Goal: Browse casually

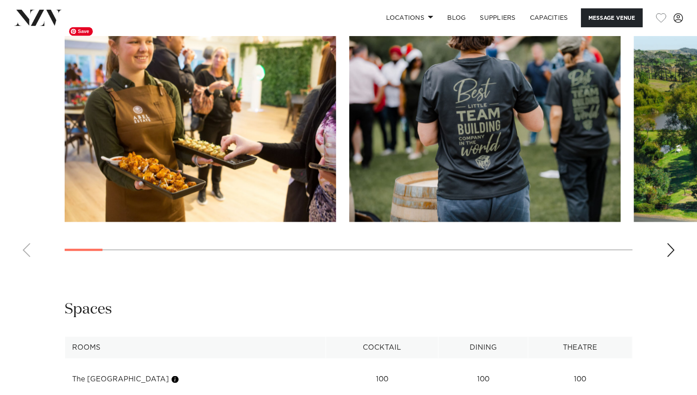
scroll to position [847, 0]
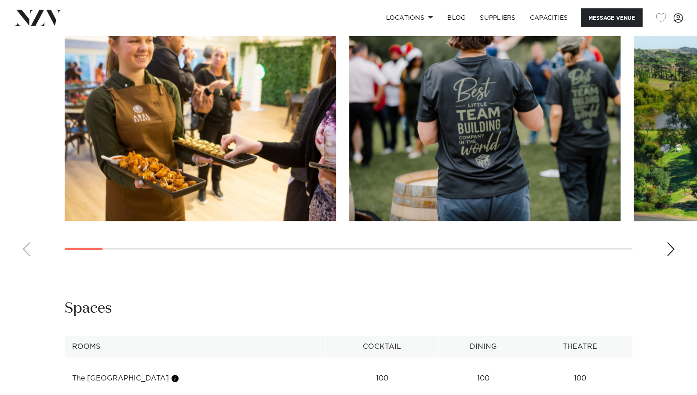
click at [674, 243] on div "Next slide" at bounding box center [670, 249] width 9 height 14
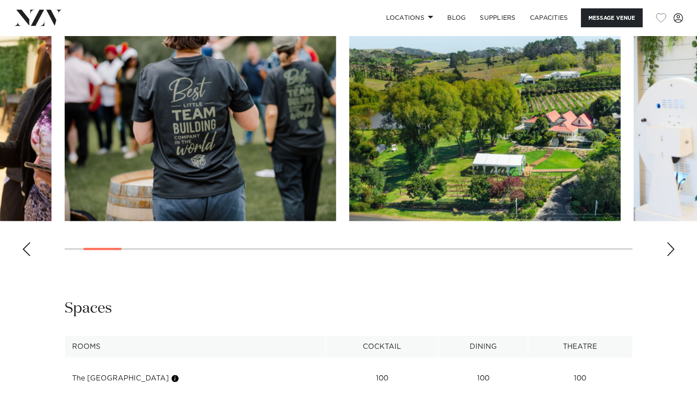
click at [674, 243] on div "Next slide" at bounding box center [670, 249] width 9 height 14
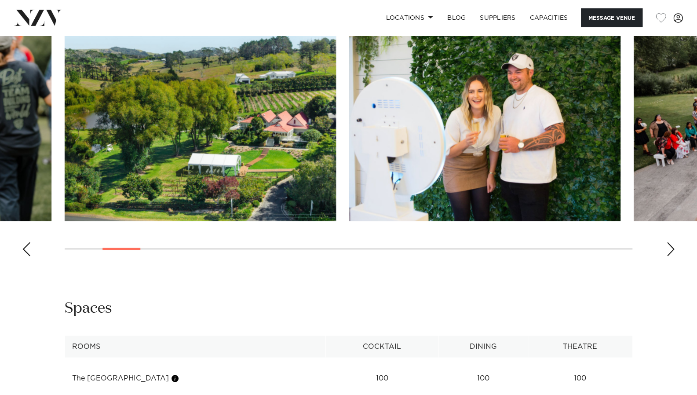
click at [674, 243] on div "Next slide" at bounding box center [670, 249] width 9 height 14
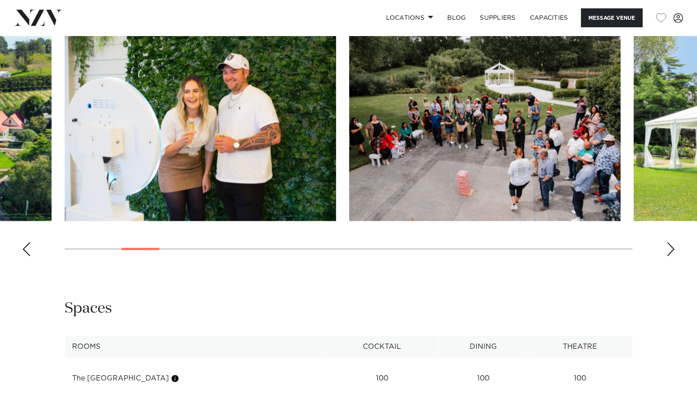
click at [674, 243] on div "Next slide" at bounding box center [670, 249] width 9 height 14
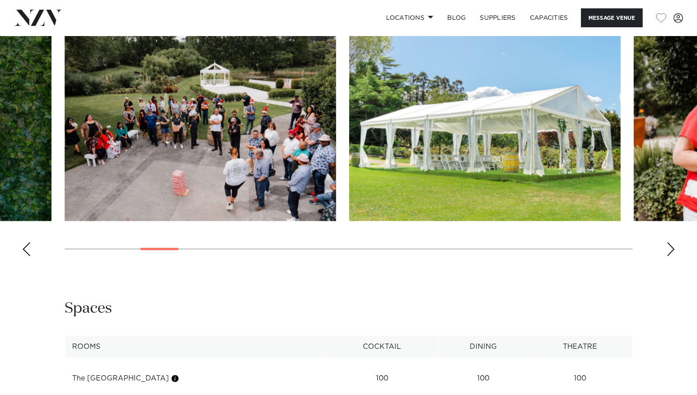
click at [674, 243] on div "Next slide" at bounding box center [670, 249] width 9 height 14
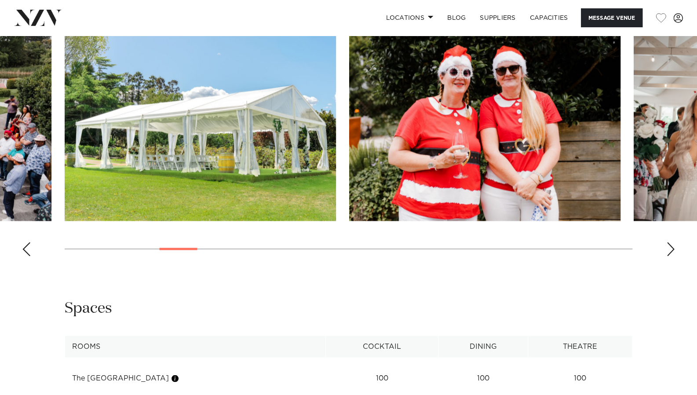
click at [674, 243] on div "Next slide" at bounding box center [670, 249] width 9 height 14
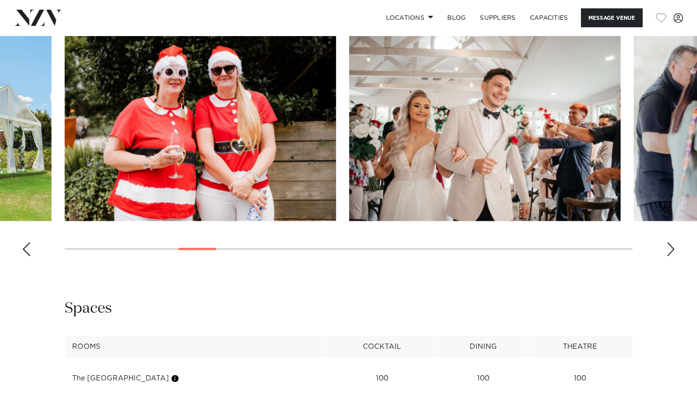
click at [674, 243] on div "Next slide" at bounding box center [670, 249] width 9 height 14
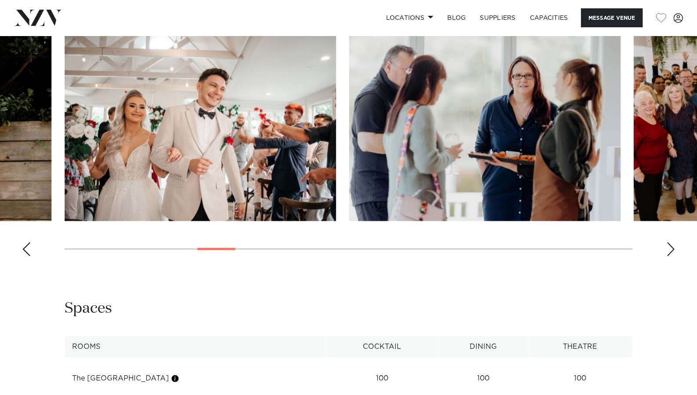
click at [674, 243] on div "Next slide" at bounding box center [670, 249] width 9 height 14
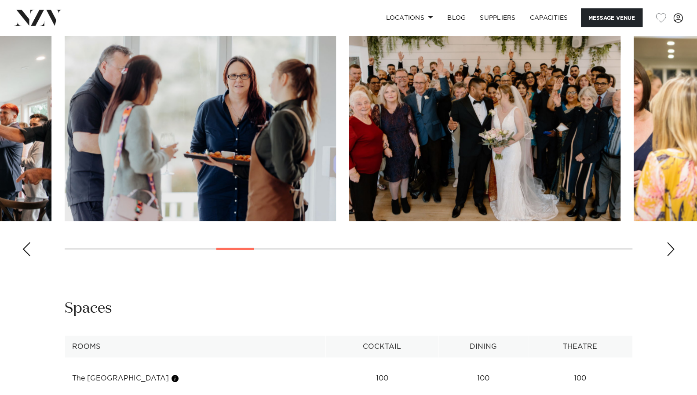
click at [674, 243] on div "Next slide" at bounding box center [670, 249] width 9 height 14
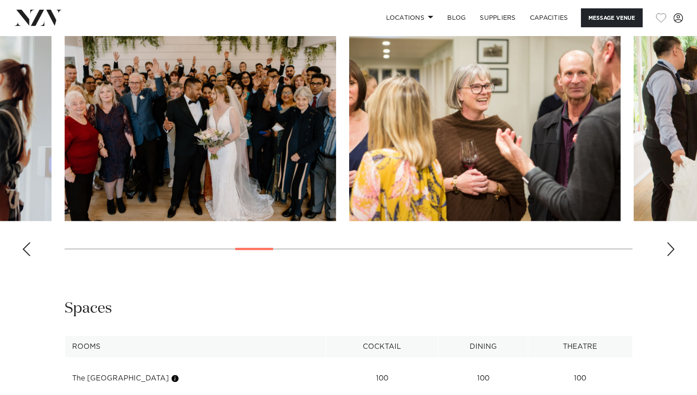
click at [672, 247] on div "Next slide" at bounding box center [670, 249] width 9 height 14
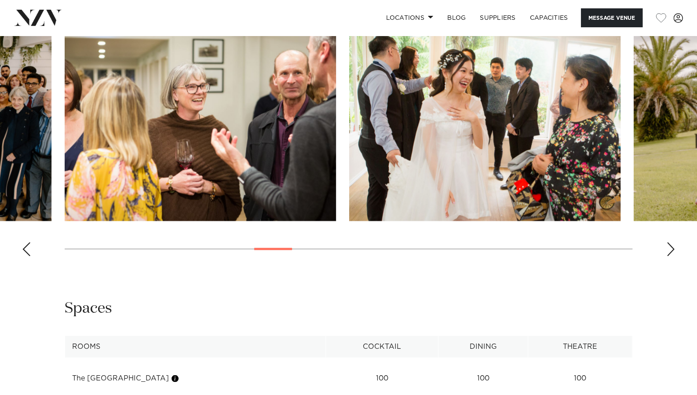
click at [672, 247] on div "Next slide" at bounding box center [670, 249] width 9 height 14
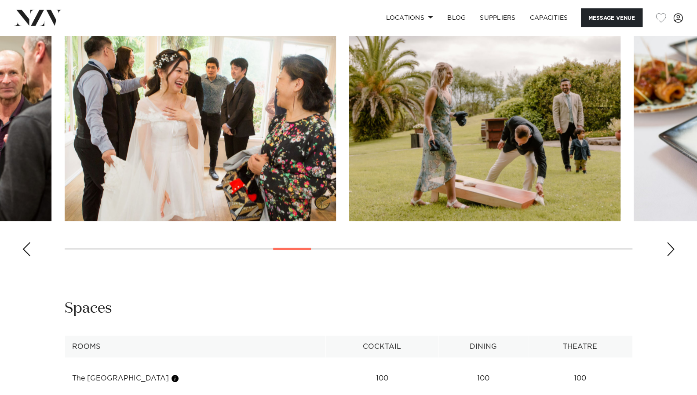
click at [672, 247] on div "Next slide" at bounding box center [670, 249] width 9 height 14
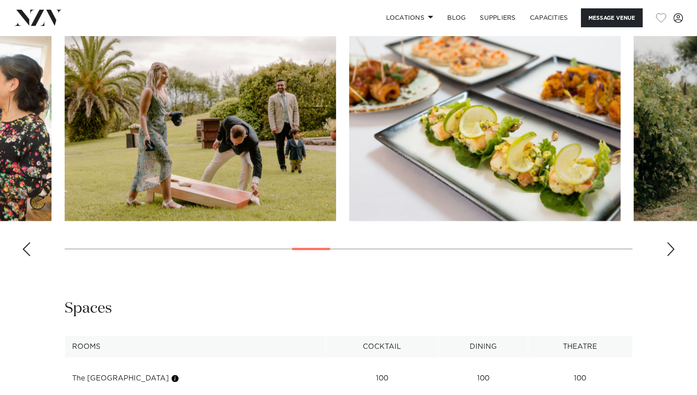
click at [672, 247] on div "Next slide" at bounding box center [670, 249] width 9 height 14
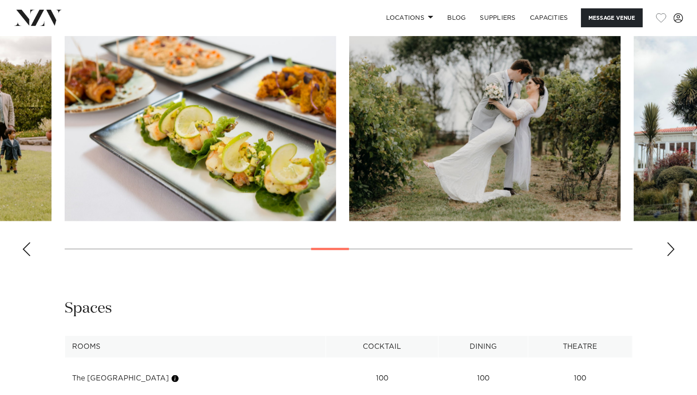
click at [672, 247] on div "Next slide" at bounding box center [670, 249] width 9 height 14
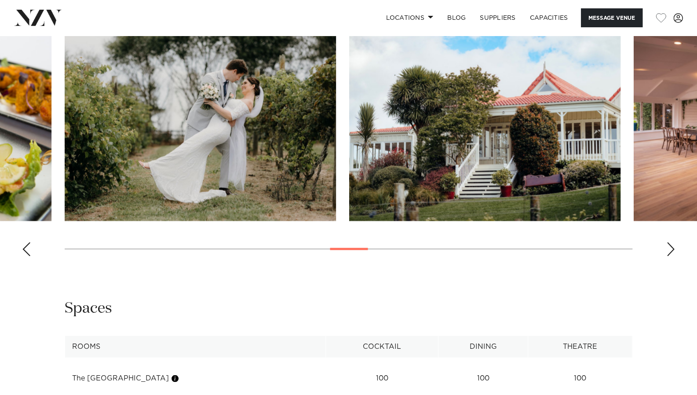
click at [672, 247] on div "Next slide" at bounding box center [670, 249] width 9 height 14
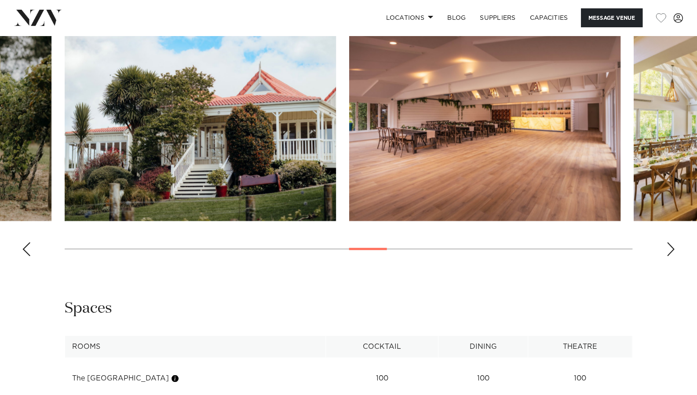
click at [672, 247] on div "Next slide" at bounding box center [670, 249] width 9 height 14
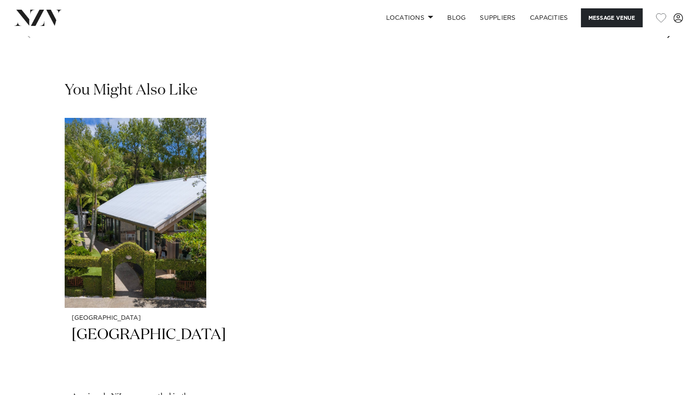
scroll to position [1816, 0]
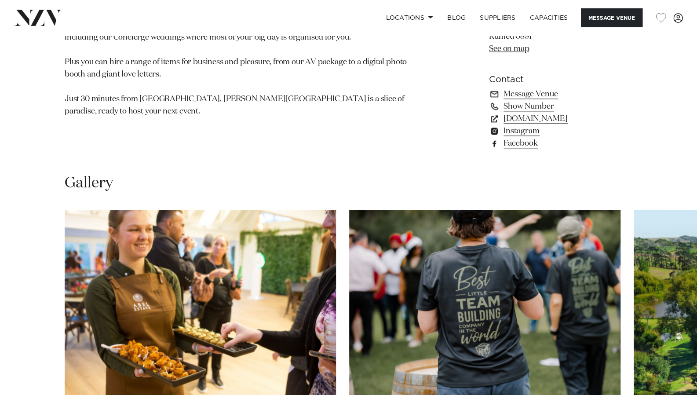
scroll to position [660, 0]
